Goal: Contribute content

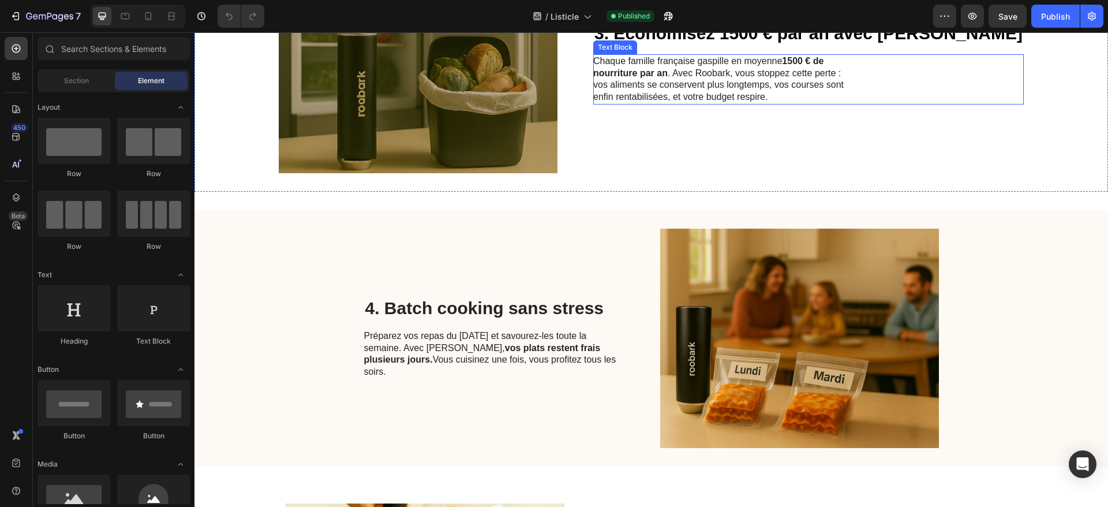
scroll to position [866, 0]
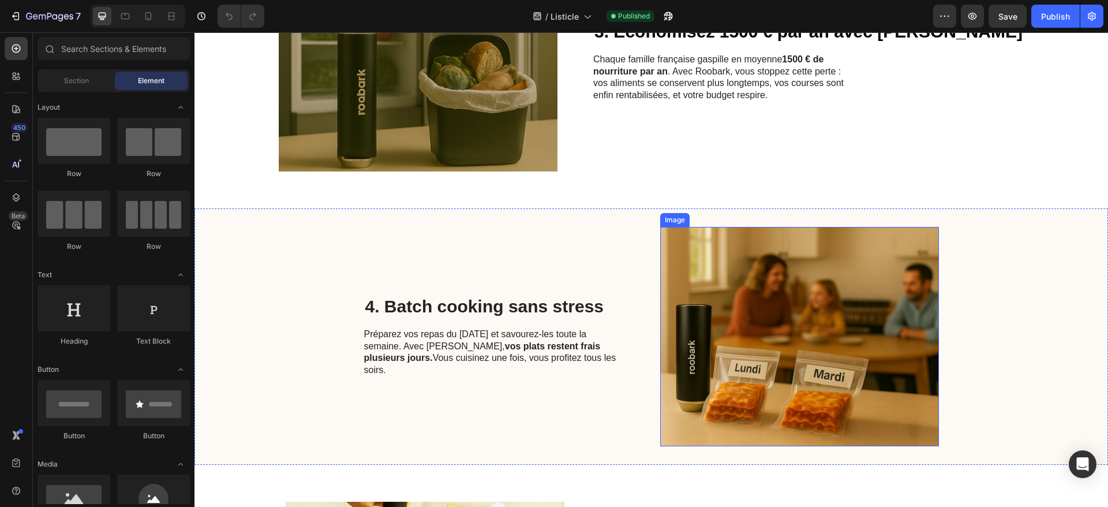
click at [733, 269] on img at bounding box center [799, 336] width 279 height 219
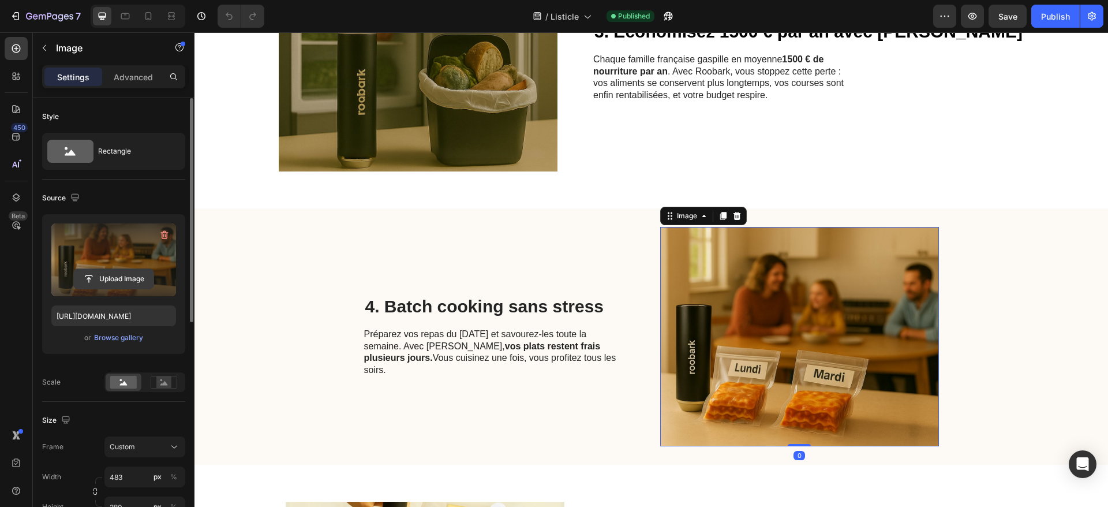
click at [117, 278] on input "file" at bounding box center [114, 279] width 80 height 20
click at [124, 260] on label at bounding box center [113, 259] width 125 height 73
click at [124, 269] on input "file" at bounding box center [114, 279] width 80 height 20
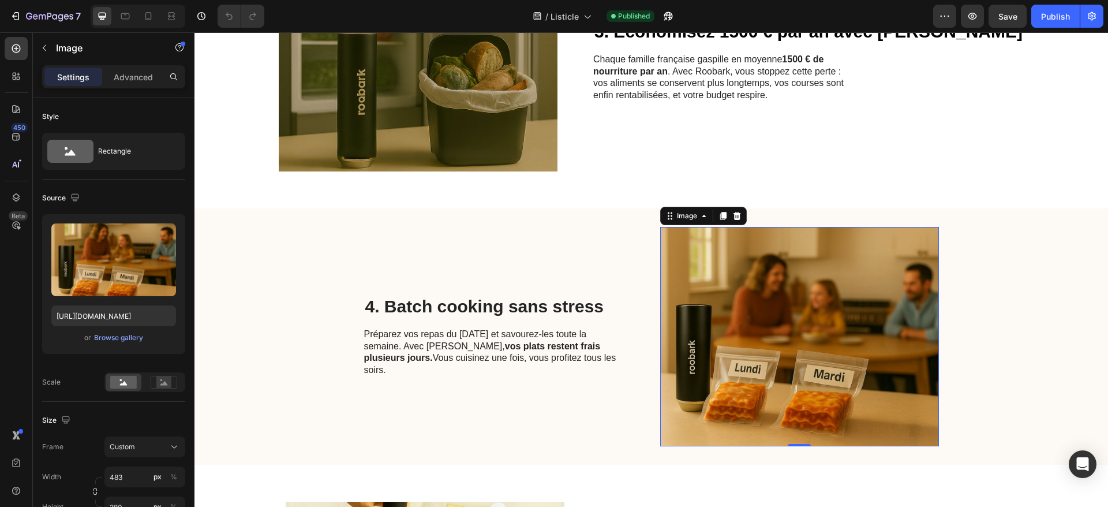
click at [777, 296] on img at bounding box center [799, 336] width 279 height 219
click at [720, 216] on icon at bounding box center [723, 216] width 6 height 8
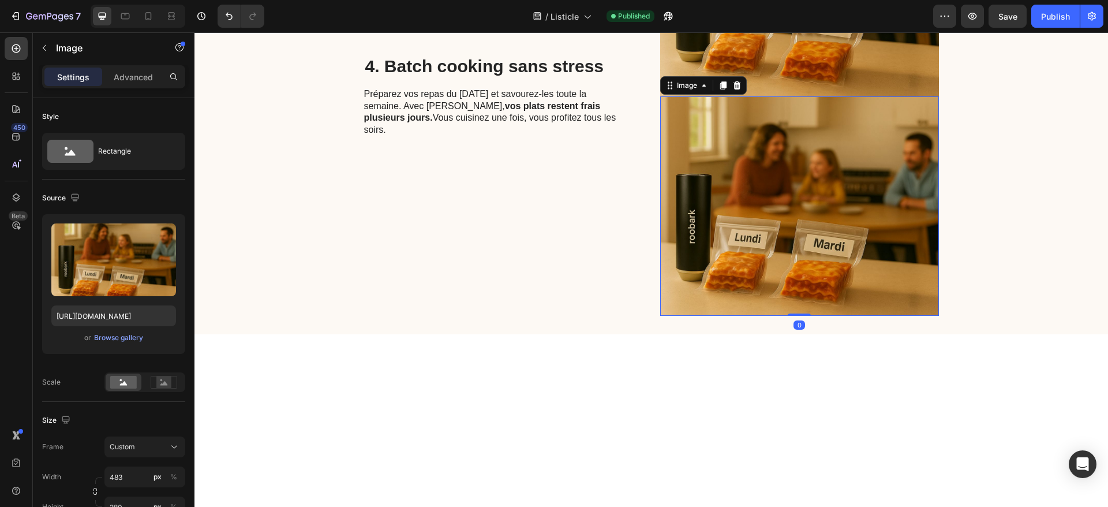
scroll to position [1239, 0]
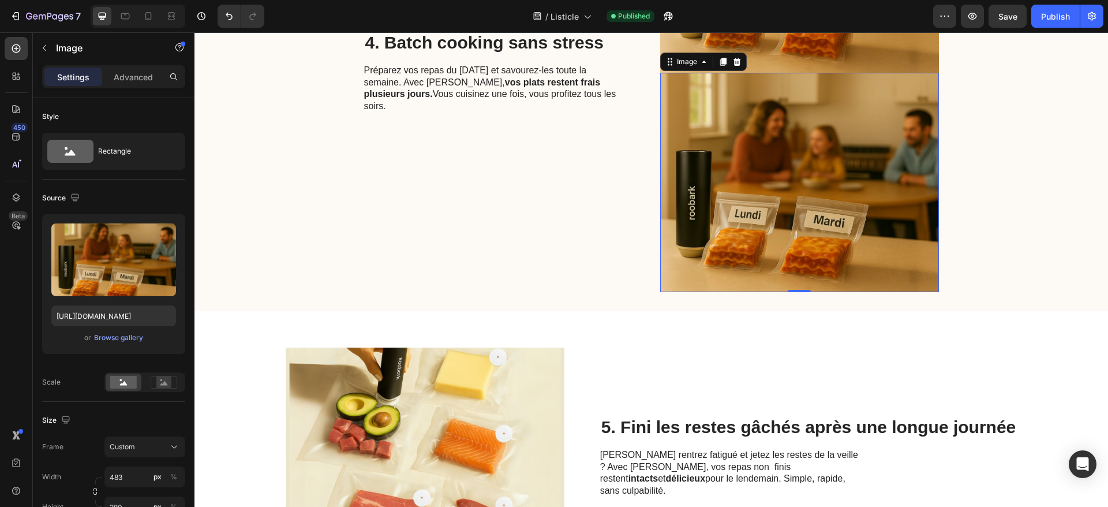
click at [751, 194] on img at bounding box center [799, 182] width 279 height 219
click at [733, 61] on icon at bounding box center [737, 62] width 8 height 8
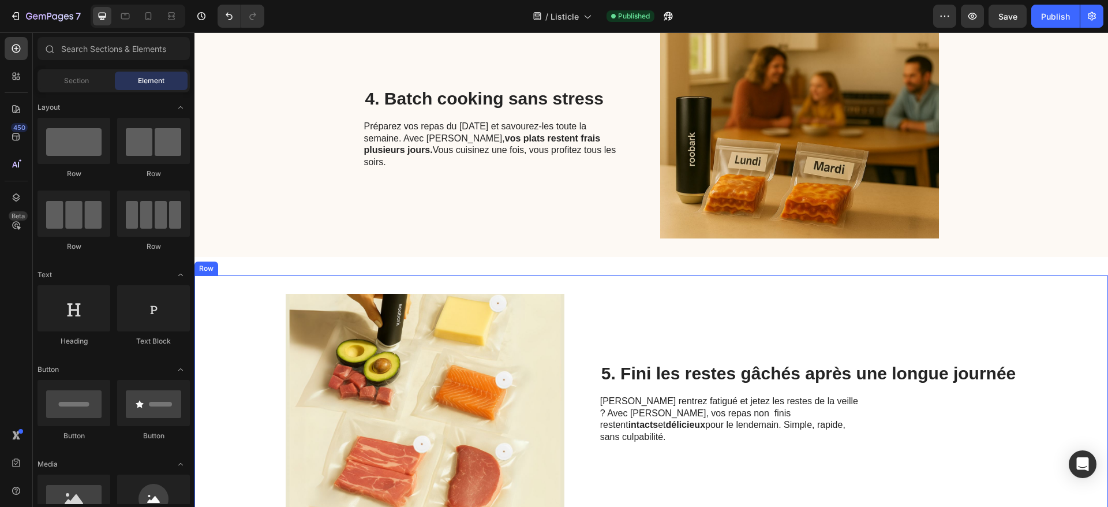
scroll to position [870, 0]
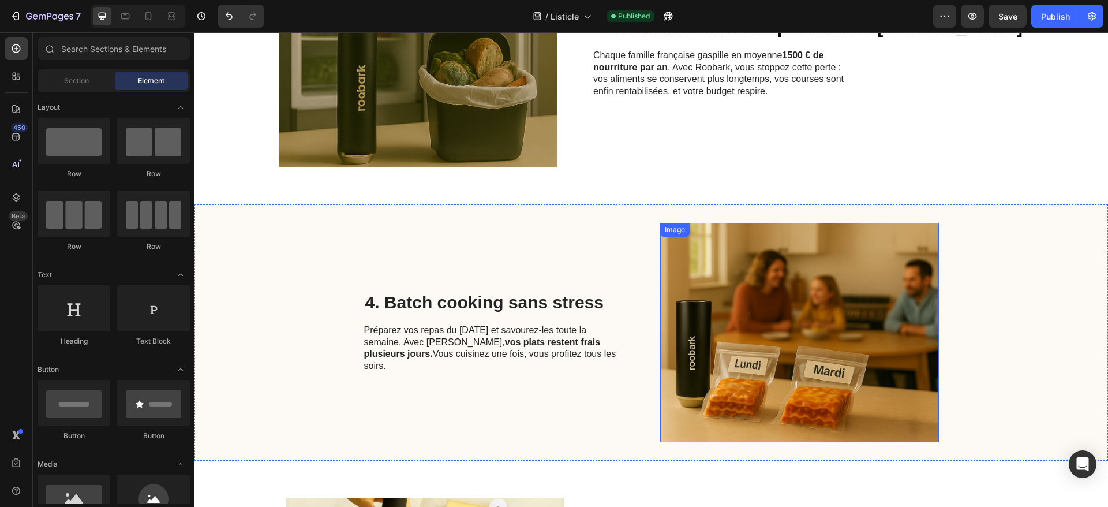
click at [770, 327] on img at bounding box center [799, 332] width 279 height 219
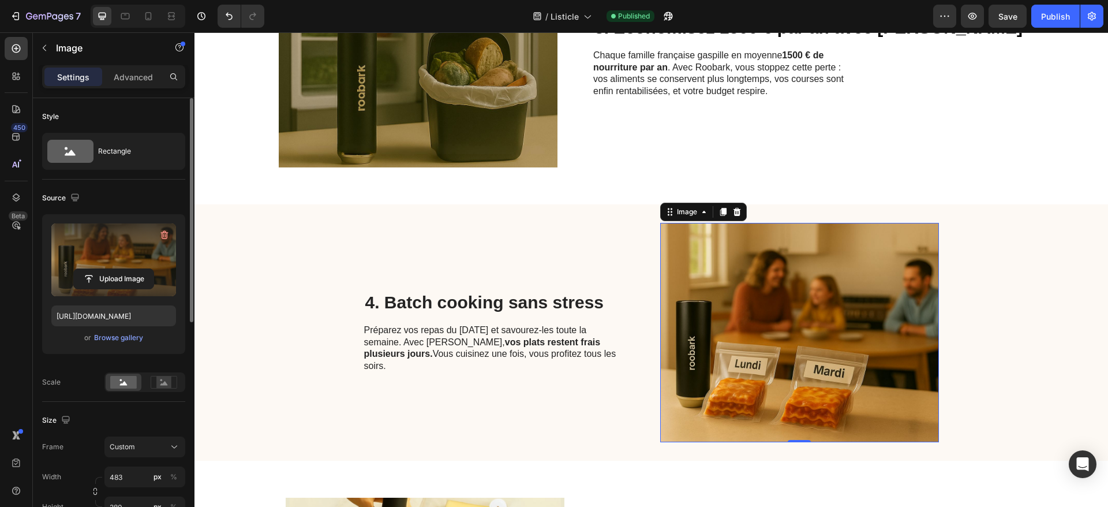
click at [123, 244] on label at bounding box center [113, 259] width 125 height 73
click at [123, 269] on input "file" at bounding box center [114, 279] width 80 height 20
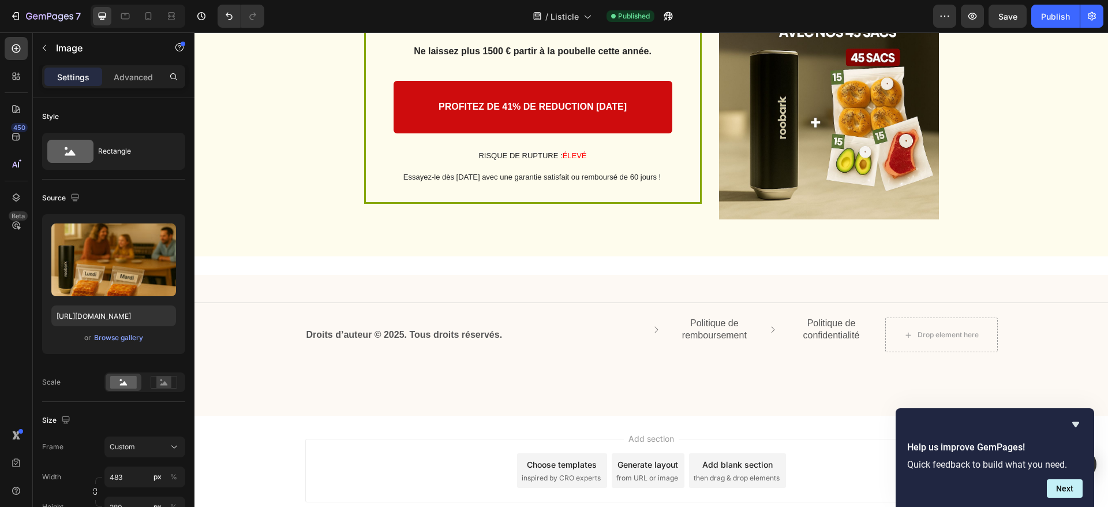
scroll to position [2914, 0]
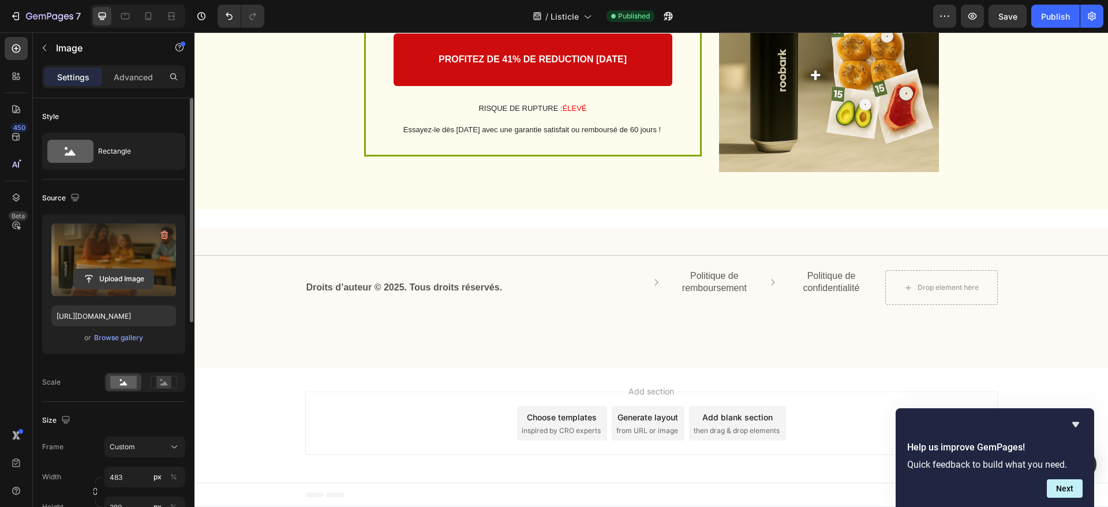
click at [115, 276] on input "file" at bounding box center [114, 279] width 80 height 20
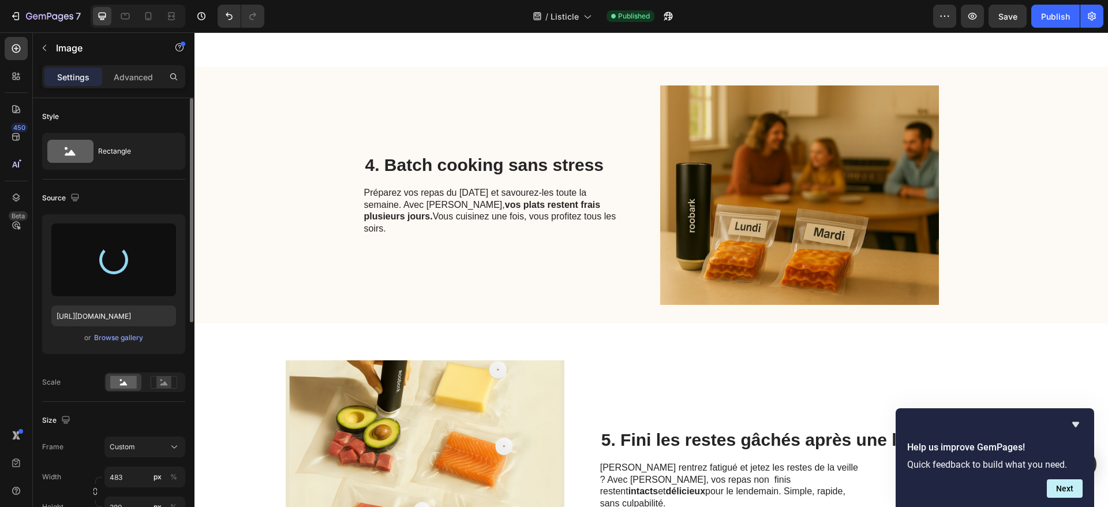
scroll to position [923, 0]
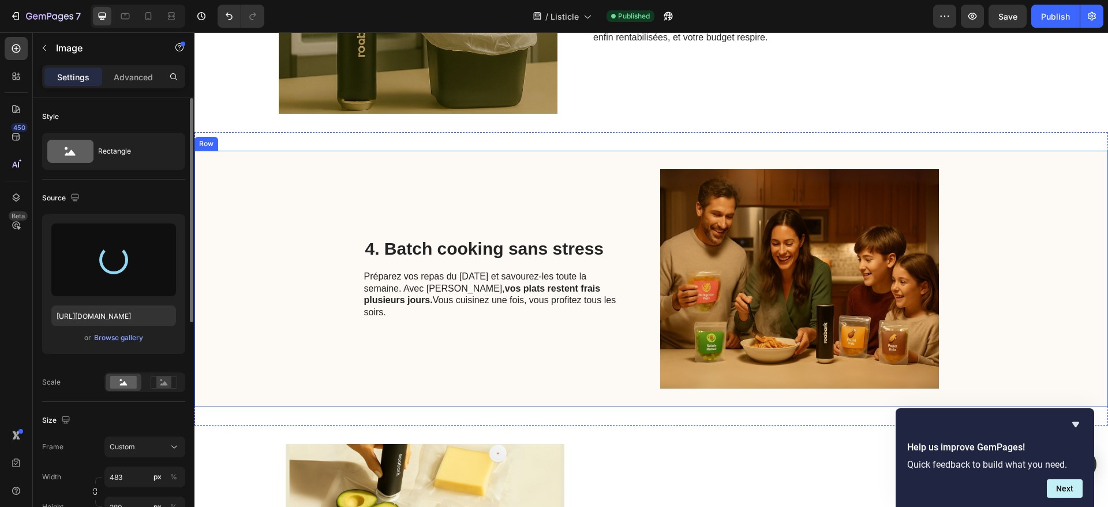
type input "https://cdn.shopify.com/s/files/1/0970/0343/8412/files/gempages_580744742384436…"
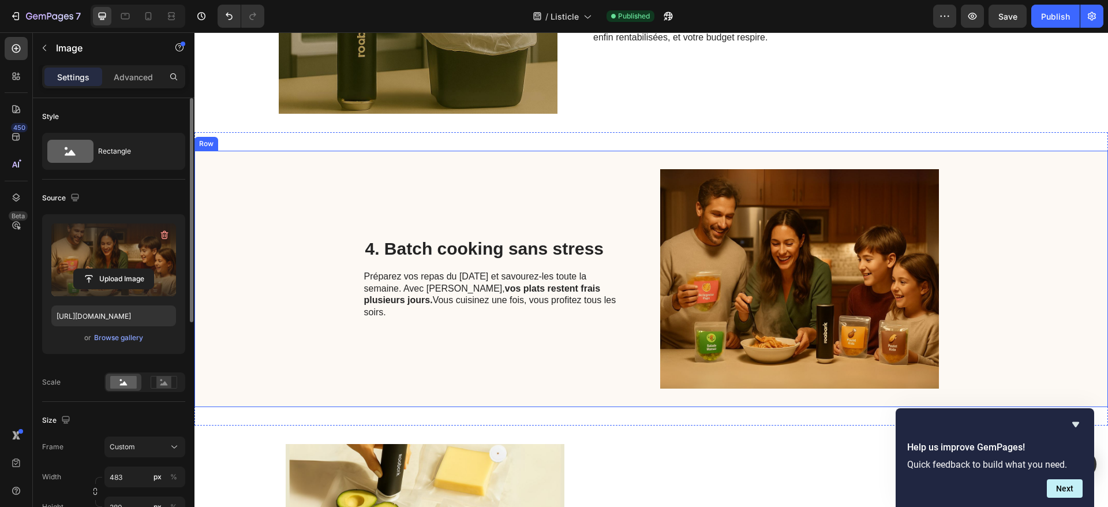
click at [1011, 268] on div "4. Batch cooking sans stress Heading Préparez vos repas du dimanche et savourez…" at bounding box center [650, 279] width 913 height 256
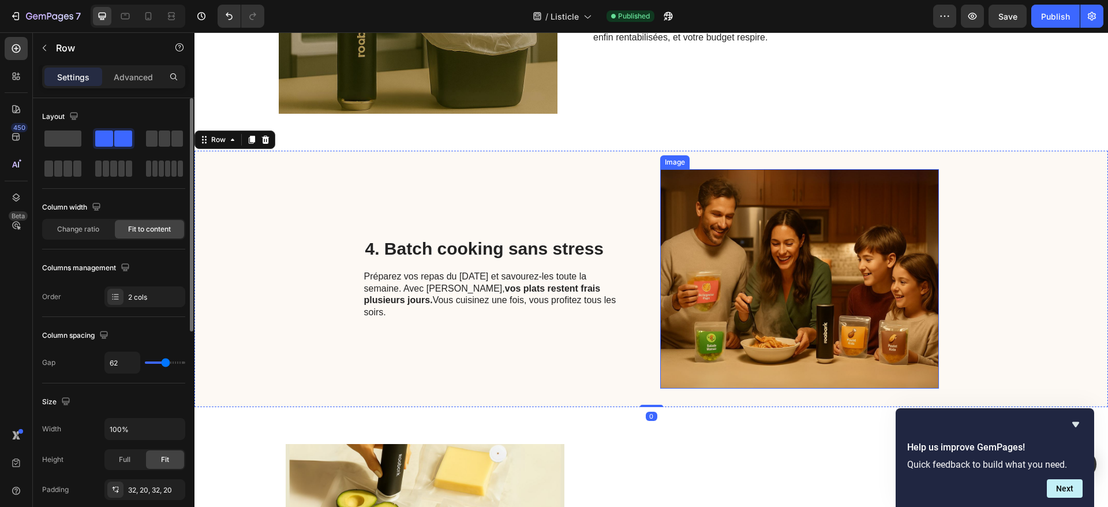
click at [752, 271] on img at bounding box center [799, 278] width 279 height 219
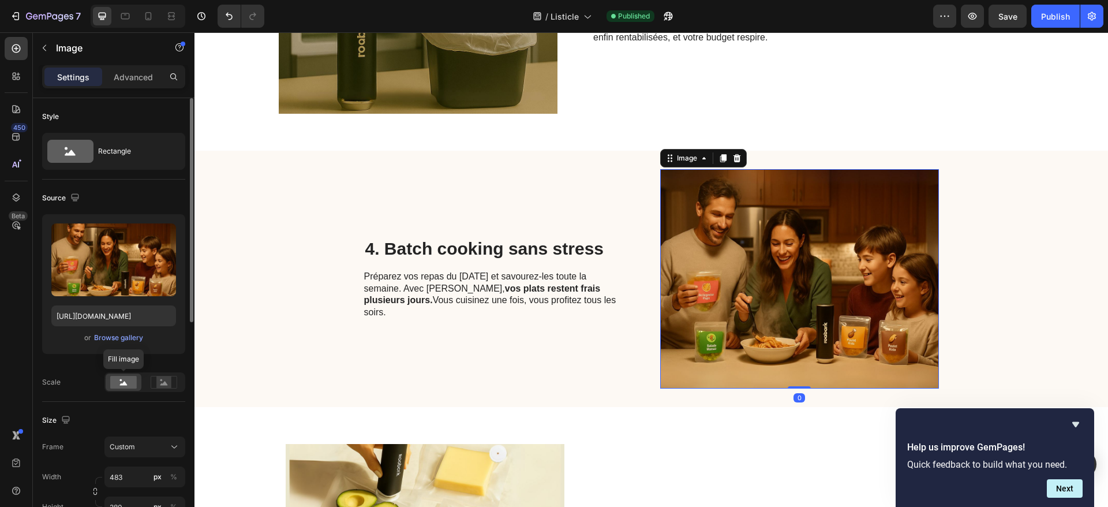
click at [125, 388] on rect at bounding box center [123, 382] width 27 height 13
click at [998, 242] on div "4. Batch cooking sans stress Heading Préparez vos repas du dimanche et savourez…" at bounding box center [650, 279] width 913 height 256
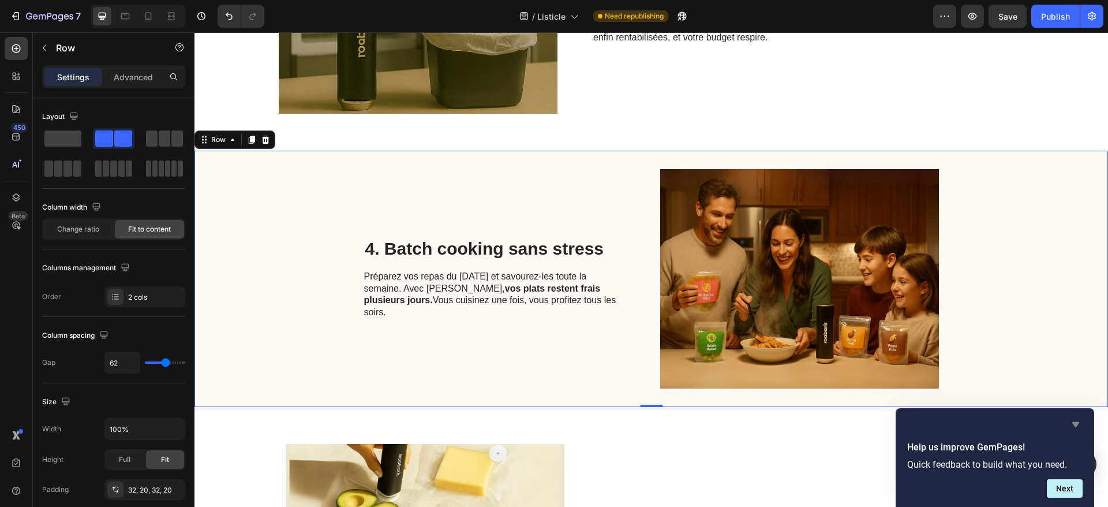
drag, startPoint x: 1076, startPoint y: 427, endPoint x: 881, endPoint y: 395, distance: 197.7
click at [1076, 427] on icon "Hide survey" at bounding box center [1076, 424] width 14 height 14
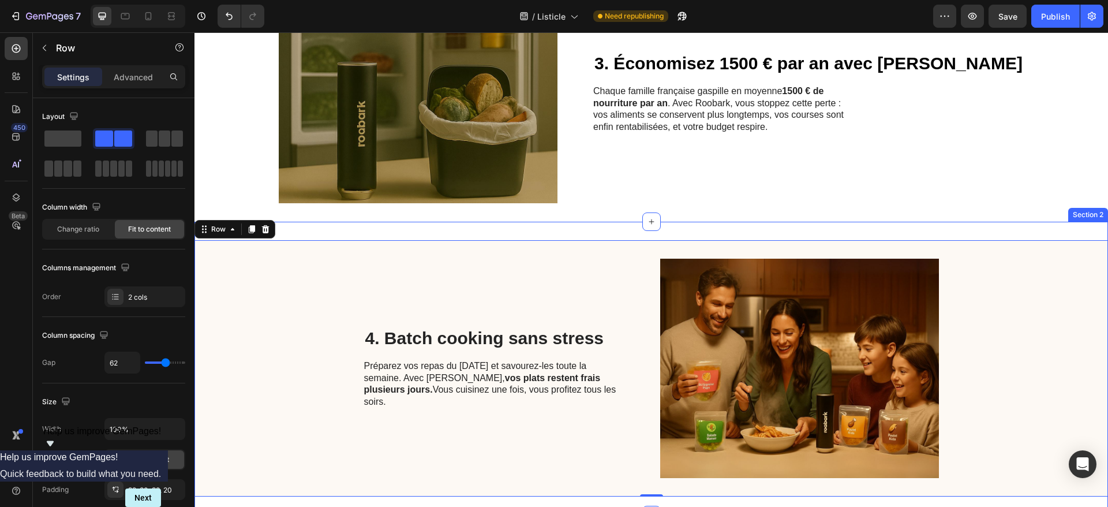
scroll to position [750, 0]
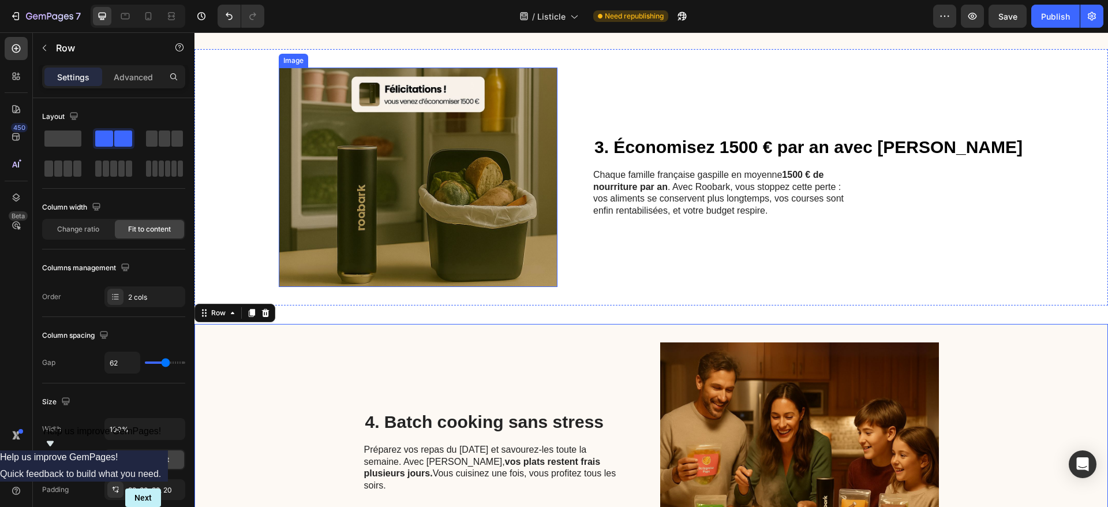
click at [477, 203] on img at bounding box center [418, 177] width 279 height 219
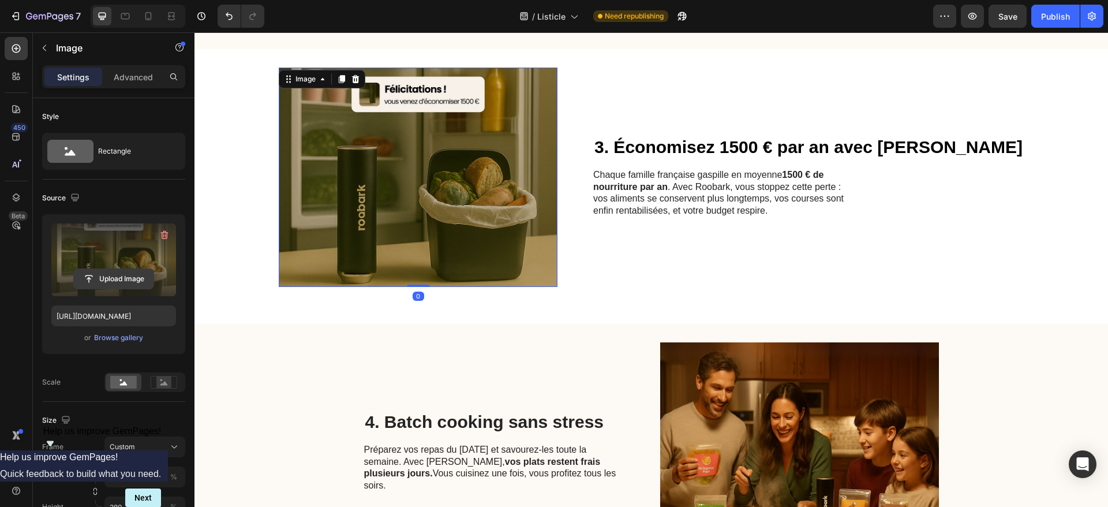
click at [128, 273] on input "file" at bounding box center [114, 279] width 80 height 20
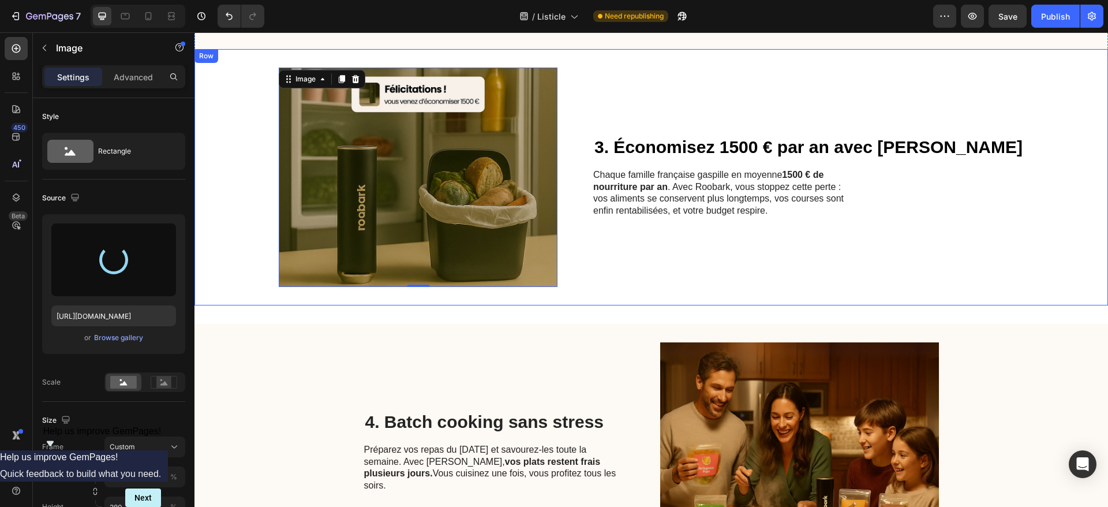
type input "https://cdn.shopify.com/s/files/1/0970/0343/8412/files/gempages_580744742384436…"
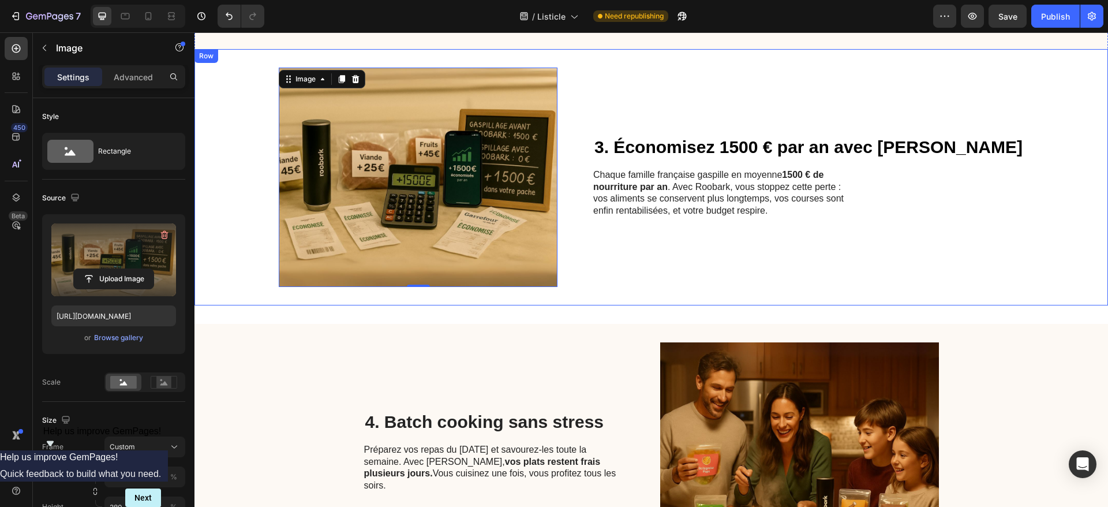
click at [870, 105] on div "3. Économisez 1500 € par an avec Roobark Heading Chaque famille française gaspi…" at bounding box center [808, 177] width 430 height 219
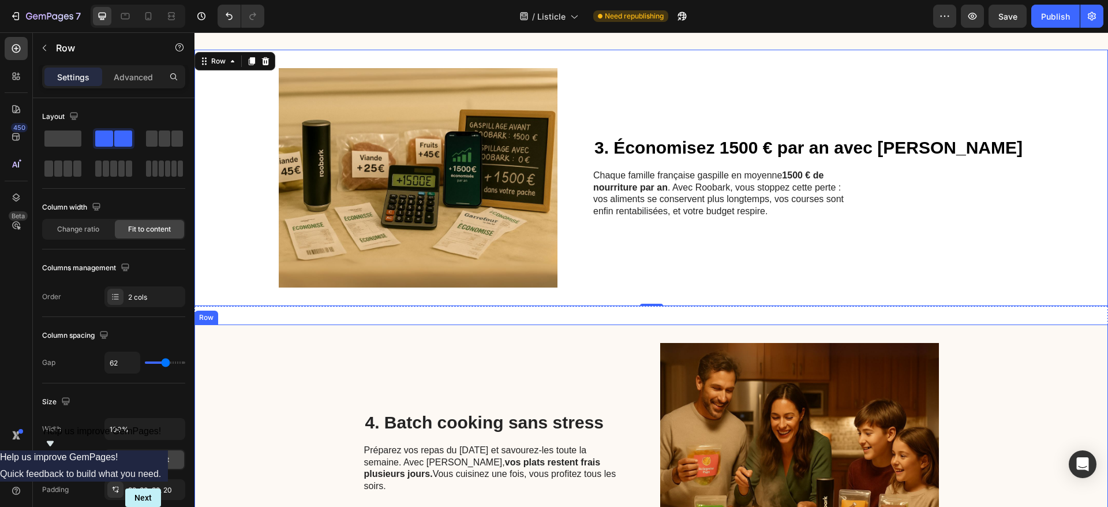
scroll to position [664, 0]
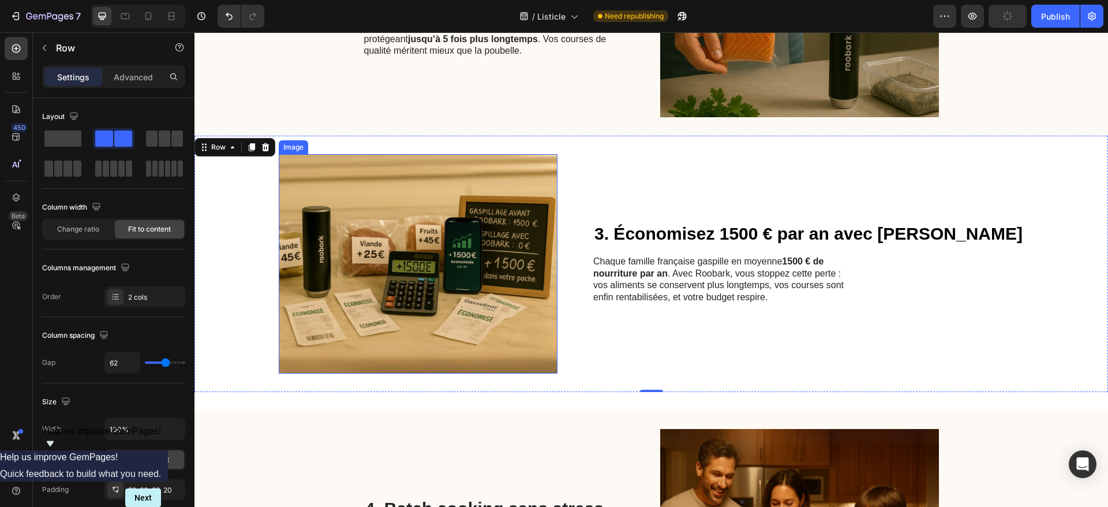
click at [485, 275] on img at bounding box center [418, 263] width 279 height 219
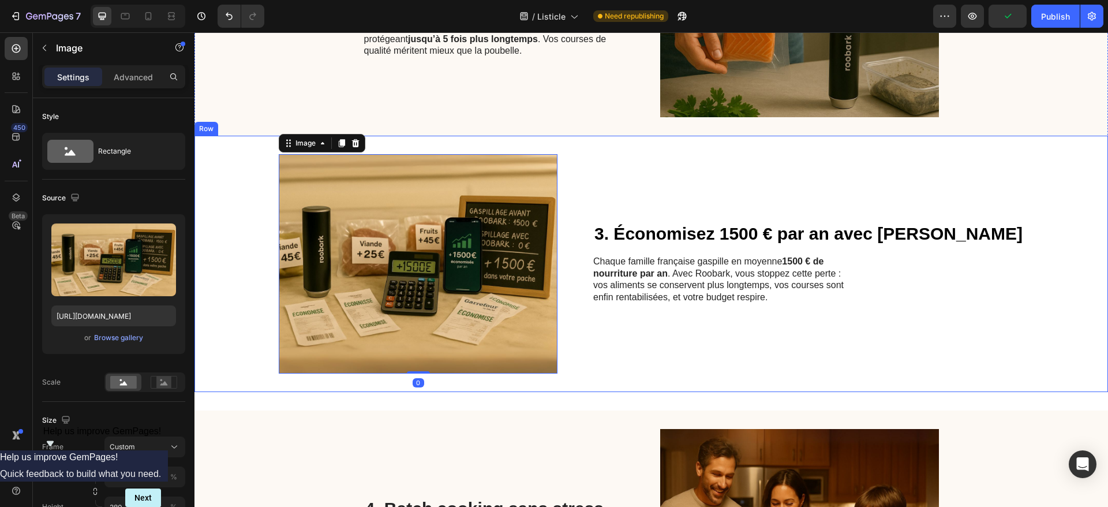
click at [828, 170] on div "3. Économisez 1500 € par an avec Roobark Heading Chaque famille française gaspi…" at bounding box center [808, 263] width 430 height 219
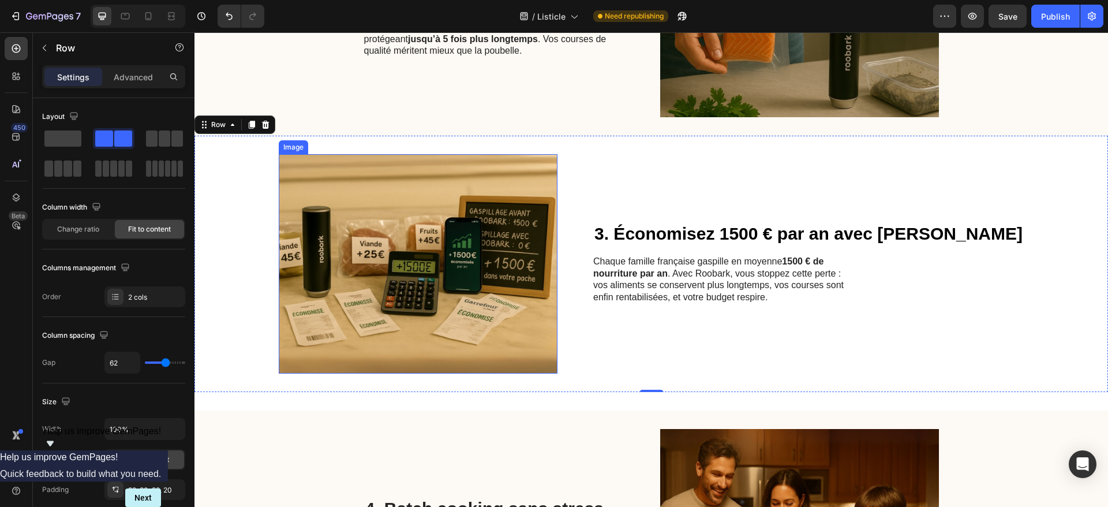
click at [474, 241] on img at bounding box center [418, 263] width 279 height 219
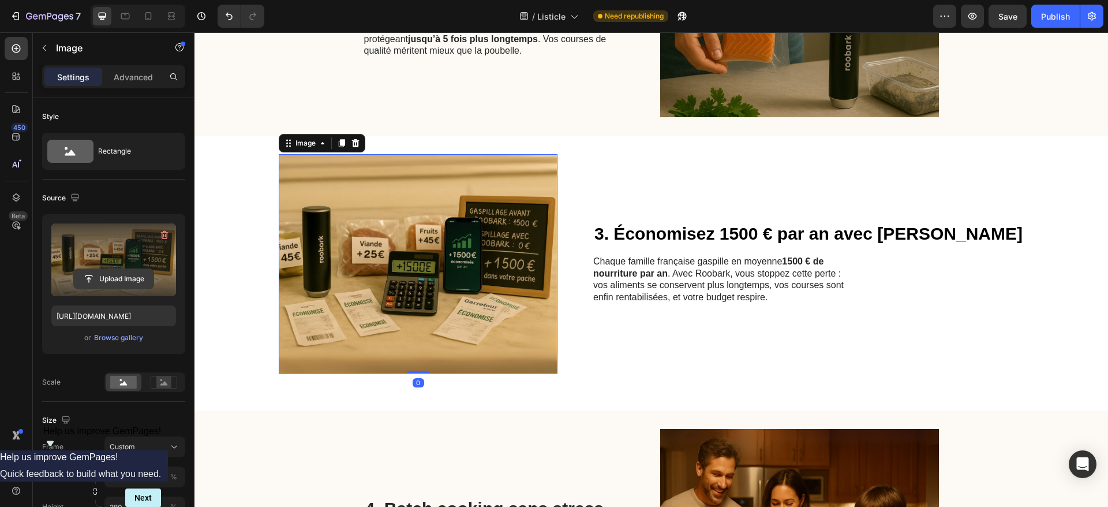
click at [123, 278] on input "file" at bounding box center [114, 279] width 80 height 20
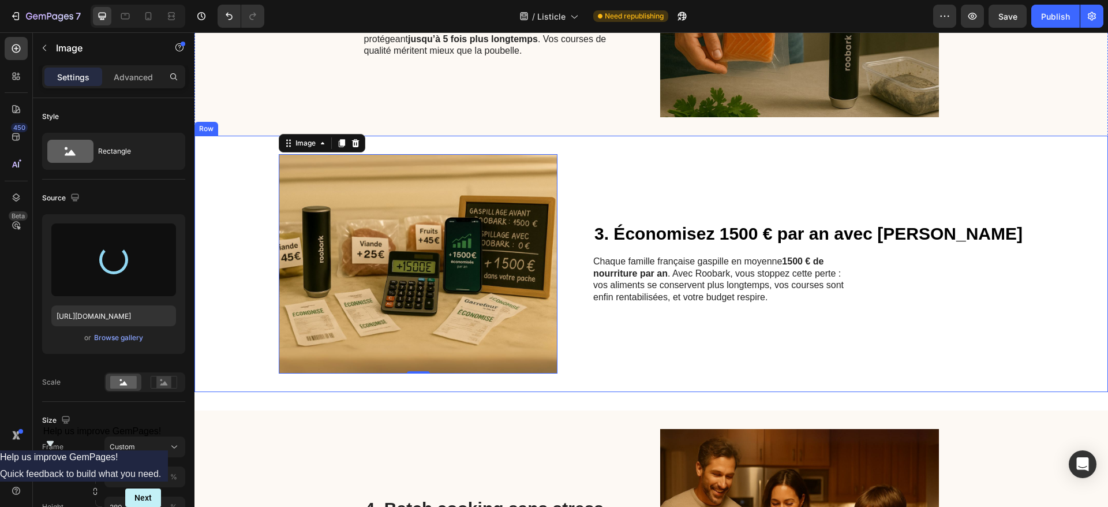
type input "https://cdn.shopify.com/s/files/1/0970/0343/8412/files/gempages_580744742384436…"
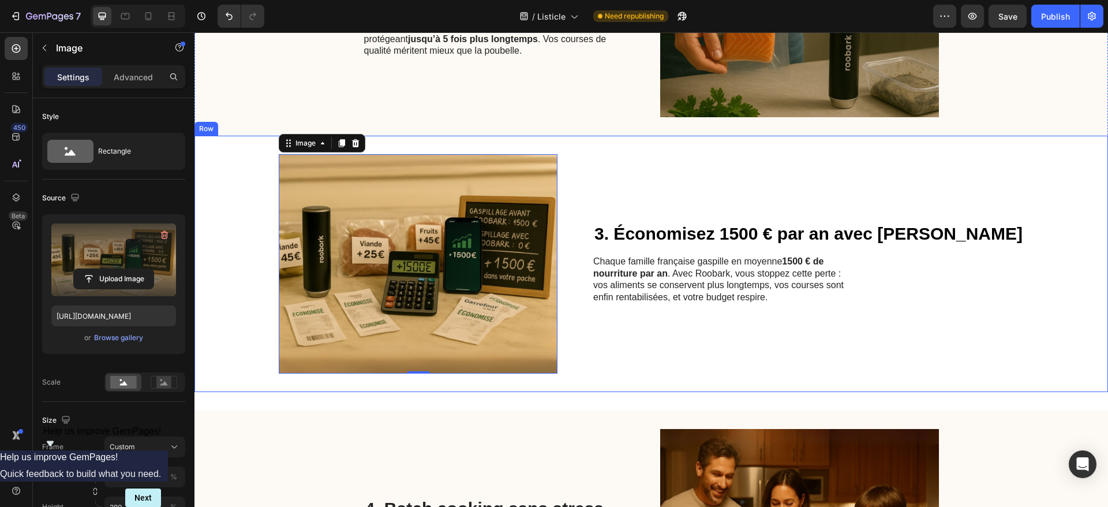
click at [1021, 295] on div "Image 0 3. Économisez 1500 € par an avec Roobark Heading Chaque famille françai…" at bounding box center [650, 264] width 913 height 256
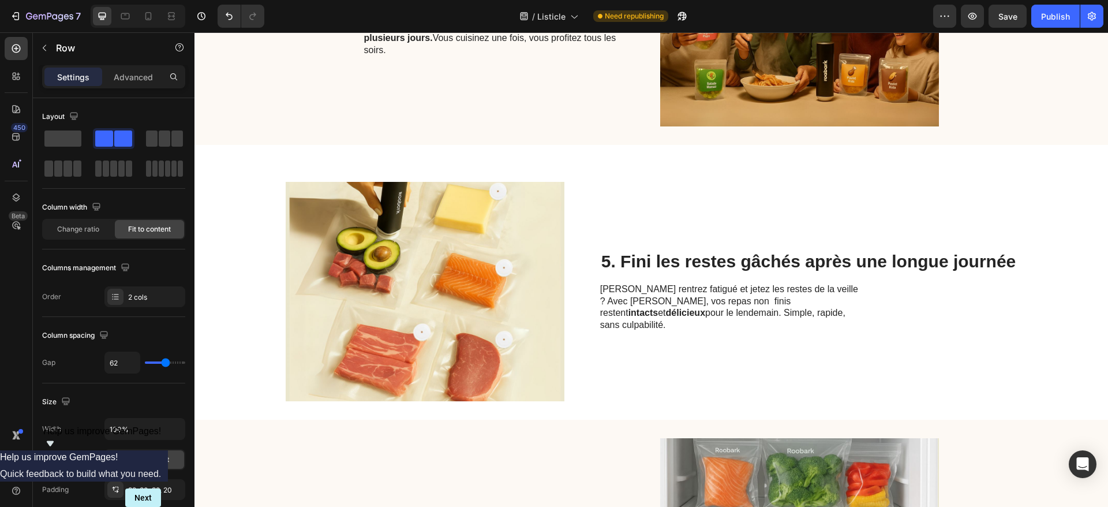
scroll to position [1183, 0]
